Goal: Task Accomplishment & Management: Use online tool/utility

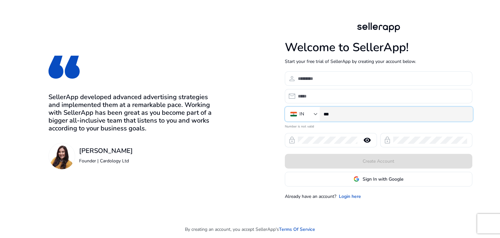
click at [354, 112] on input "***" at bounding box center [396, 113] width 144 height 7
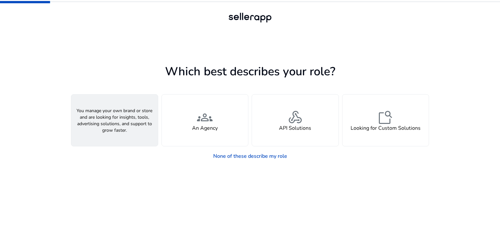
click at [120, 135] on div "person A Seller" at bounding box center [114, 119] width 87 height 51
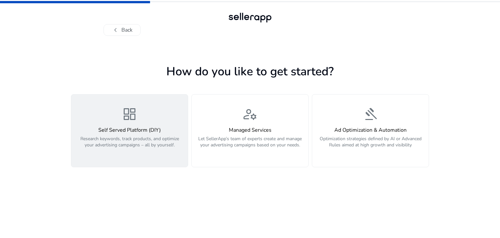
click at [131, 139] on p "Research keywords, track products, and optimize your advertising campaigns – al…" at bounding box center [129, 145] width 109 height 20
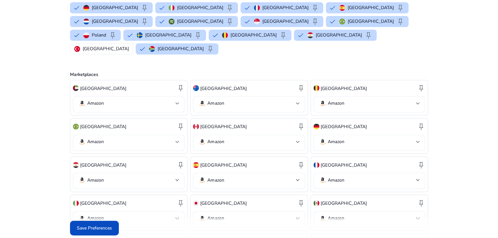
scroll to position [107, 0]
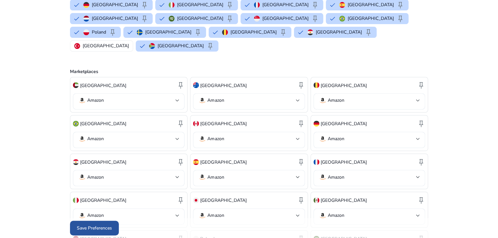
click at [96, 225] on span "Save Preferences" at bounding box center [94, 227] width 35 height 7
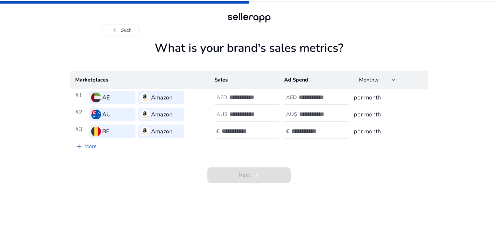
scroll to position [0, 0]
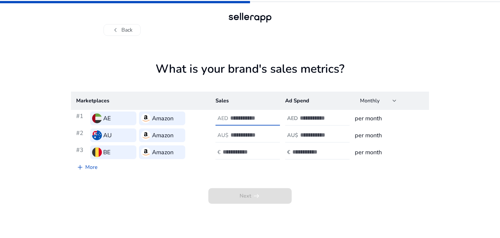
click at [237, 115] on input "number" at bounding box center [252, 117] width 44 height 7
type input "*****"
click at [300, 116] on input "number" at bounding box center [322, 117] width 44 height 7
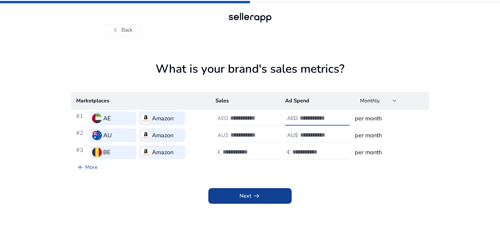
type input "***"
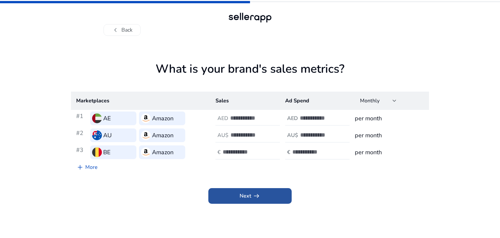
click at [251, 201] on span at bounding box center [249, 196] width 83 height 16
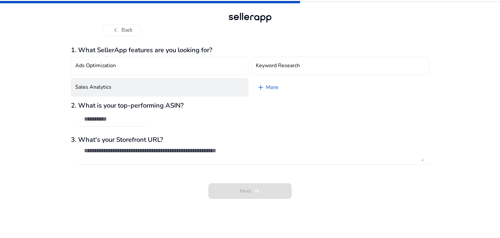
click at [155, 86] on button "Sales Analytics" at bounding box center [159, 87] width 177 height 18
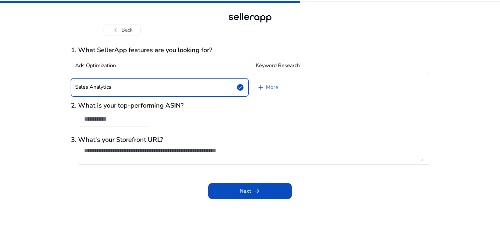
click at [118, 118] on input "text" at bounding box center [113, 118] width 59 height 7
click at [259, 194] on span "arrow_right_alt" at bounding box center [257, 191] width 8 height 8
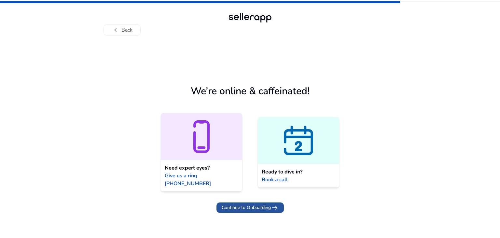
click at [256, 204] on span "Continue to Onboarding" at bounding box center [246, 207] width 49 height 7
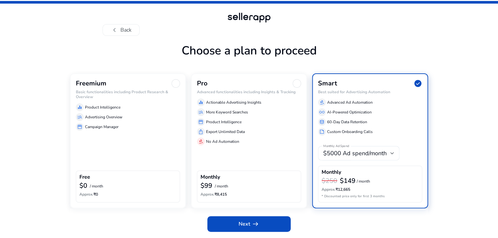
scroll to position [8, 0]
click at [153, 131] on div "equalizer Product Intelligence manage_search Advertising Overview storefront Ca…" at bounding box center [128, 116] width 104 height 30
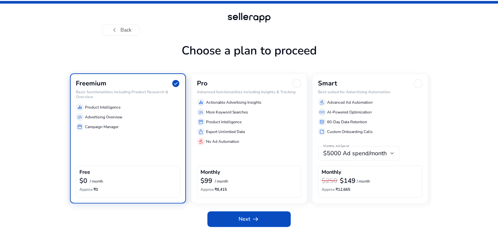
scroll to position [14, 0]
click at [274, 225] on span at bounding box center [248, 219] width 83 height 16
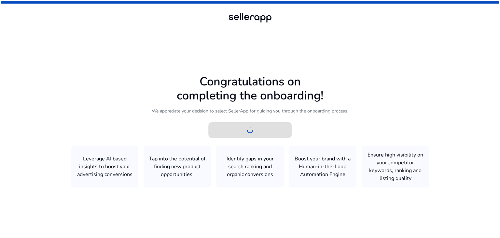
scroll to position [0, 0]
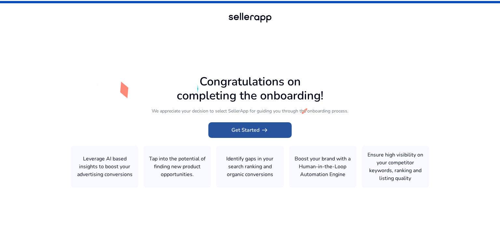
click at [243, 131] on span "Get Started arrow_right_alt" at bounding box center [249, 130] width 37 height 8
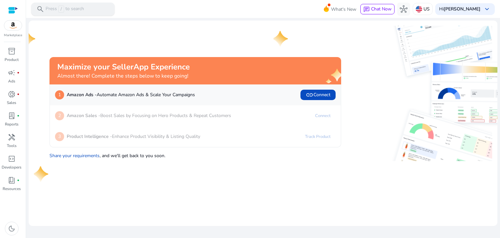
click at [60, 6] on span "/" at bounding box center [61, 9] width 6 height 7
click at [19, 52] on div "inventory_2" at bounding box center [12, 51] width 18 height 10
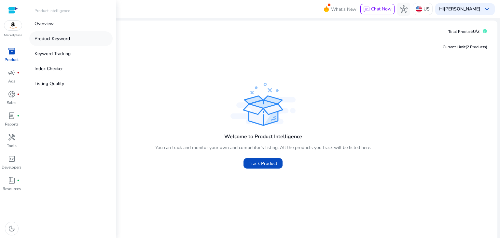
click at [57, 42] on link "Product Keyword" at bounding box center [70, 38] width 83 height 15
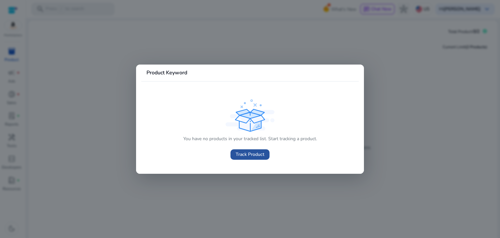
click at [252, 157] on span "Track Product" at bounding box center [250, 154] width 29 height 7
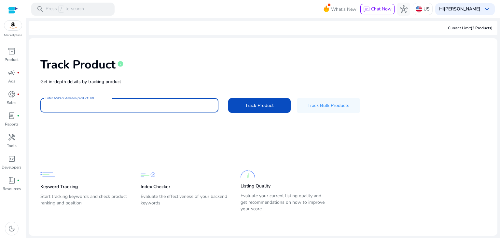
click at [95, 106] on input "Enter ASIN or Amazon product URL" at bounding box center [130, 105] width 168 height 7
type input "********"
click at [228, 98] on button "Track Product" at bounding box center [259, 105] width 62 height 15
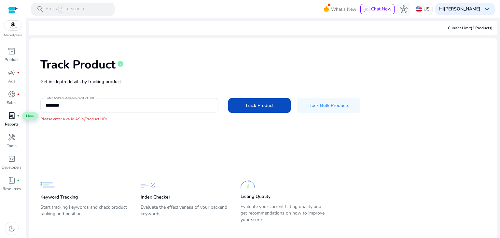
click at [16, 111] on div "lab_profile fiber_manual_record" at bounding box center [12, 115] width 18 height 10
